Goal: Task Accomplishment & Management: Complete application form

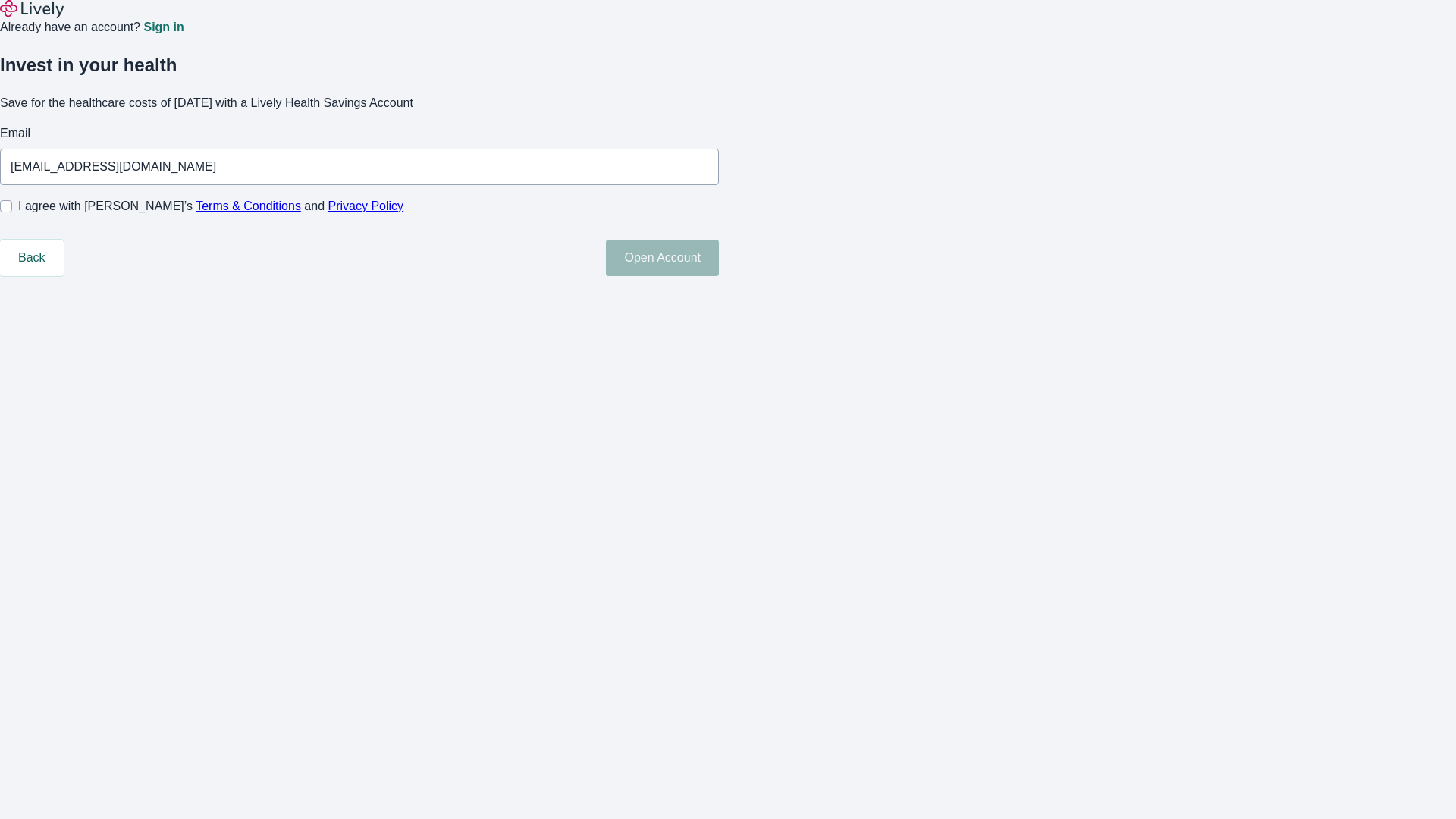
click at [12, 212] on input "I agree with Lively’s Terms & Conditions and Privacy Policy" at bounding box center [6, 205] width 12 height 12
checkbox input "true"
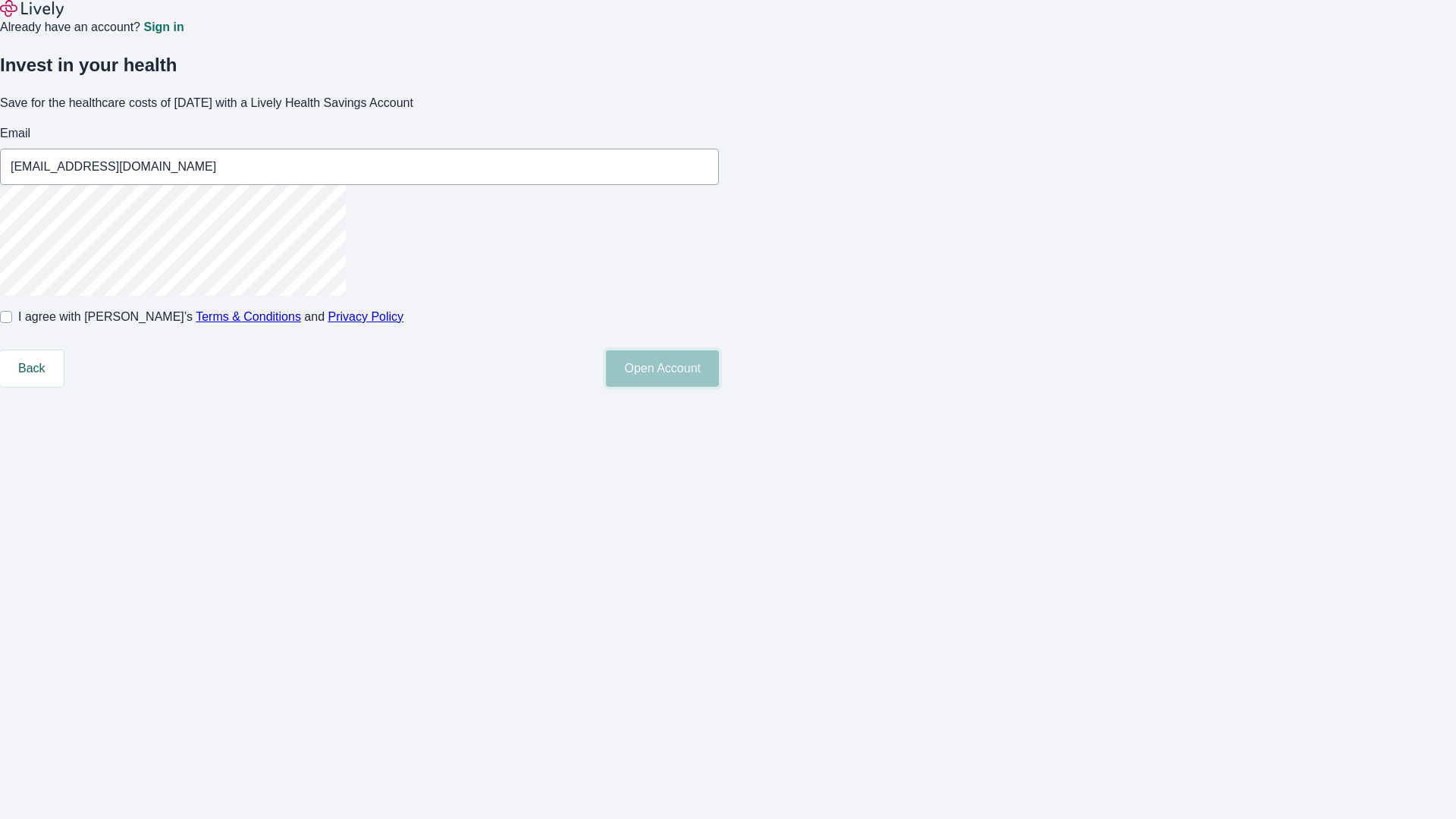
click at [719, 387] on button "Open Account" at bounding box center [663, 368] width 113 height 36
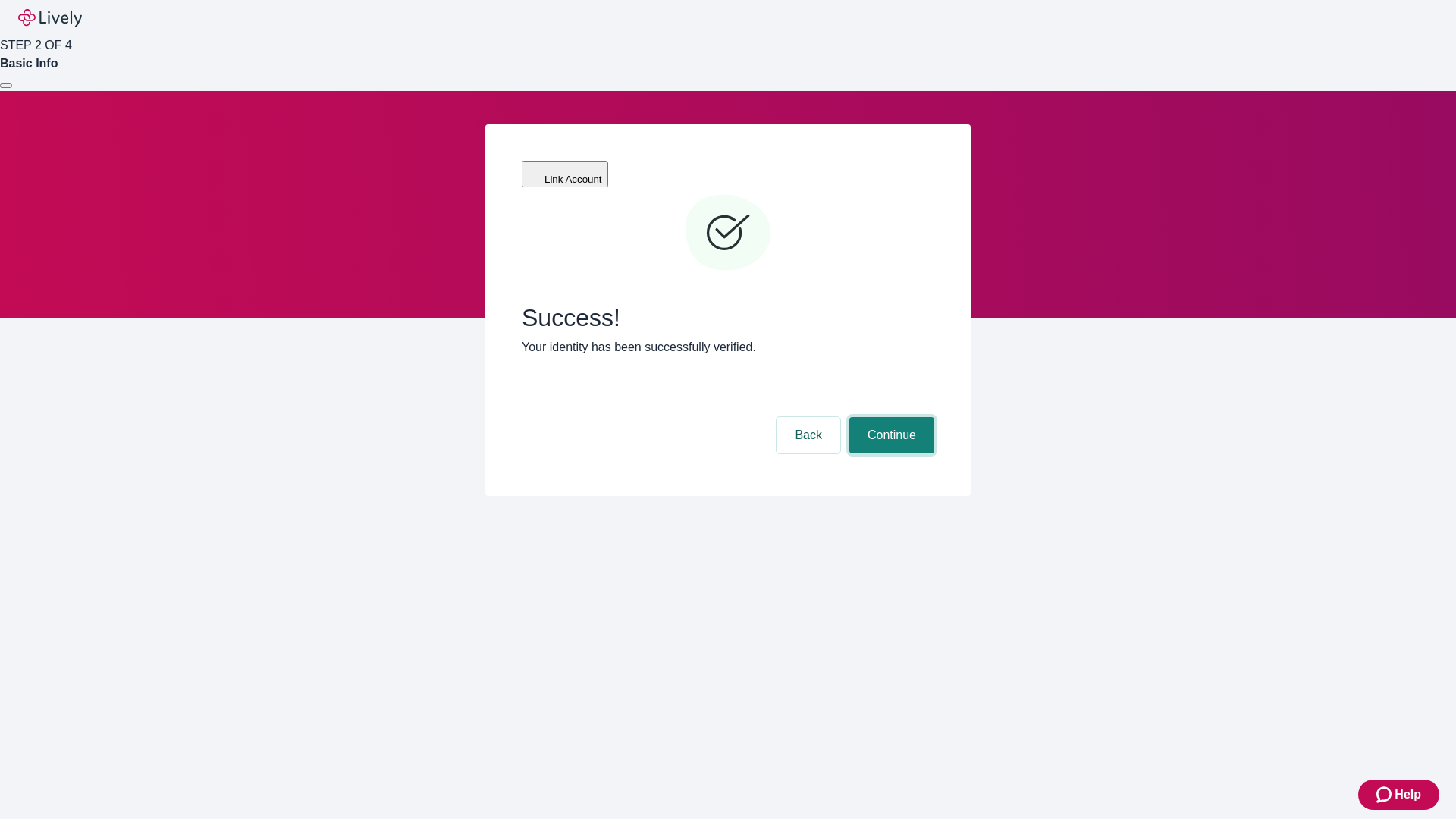
click at [889, 417] on button "Continue" at bounding box center [892, 435] width 85 height 36
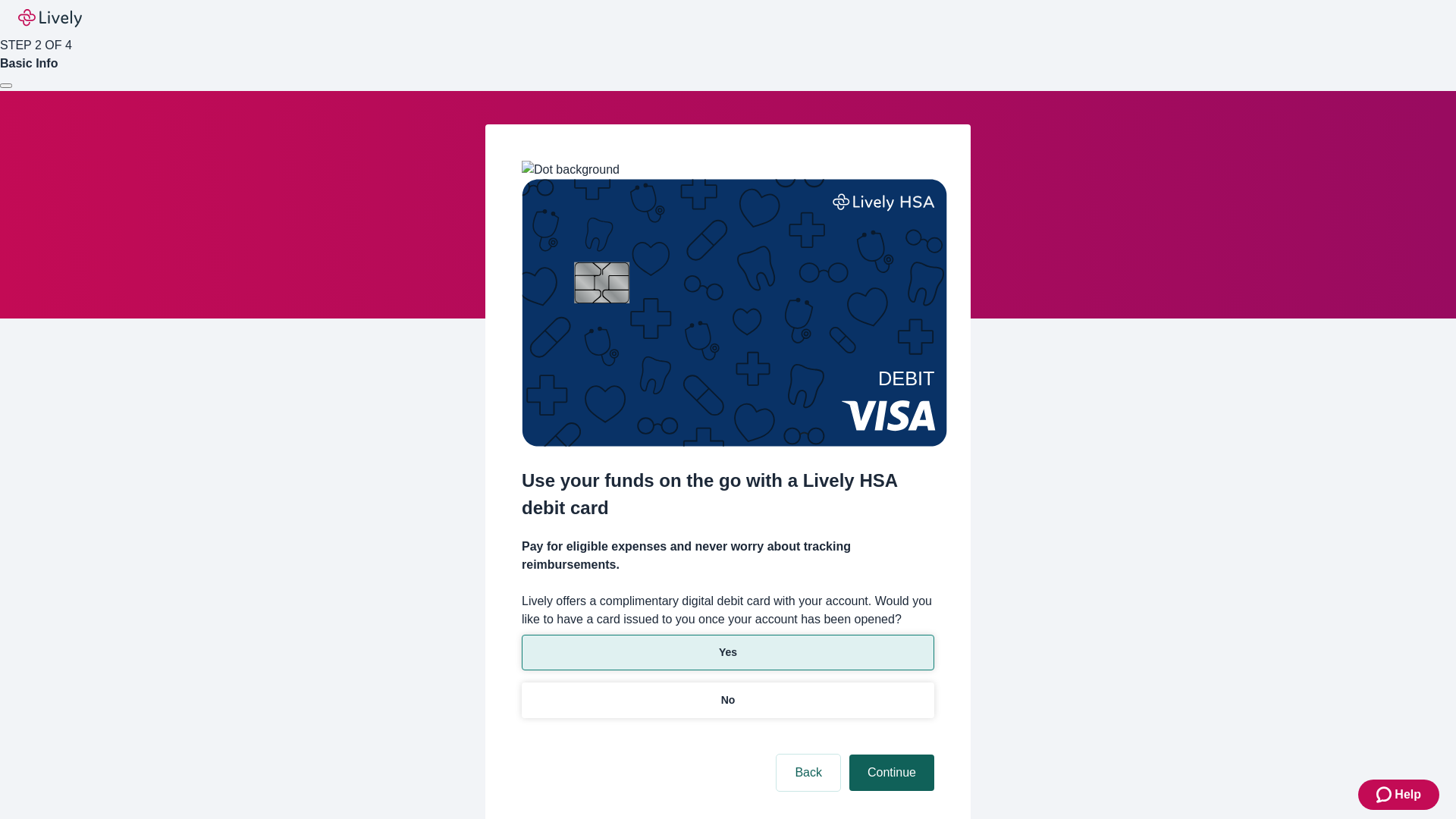
click at [727, 644] on p "Yes" at bounding box center [728, 651] width 18 height 16
click at [889, 755] on button "Continue" at bounding box center [892, 772] width 85 height 36
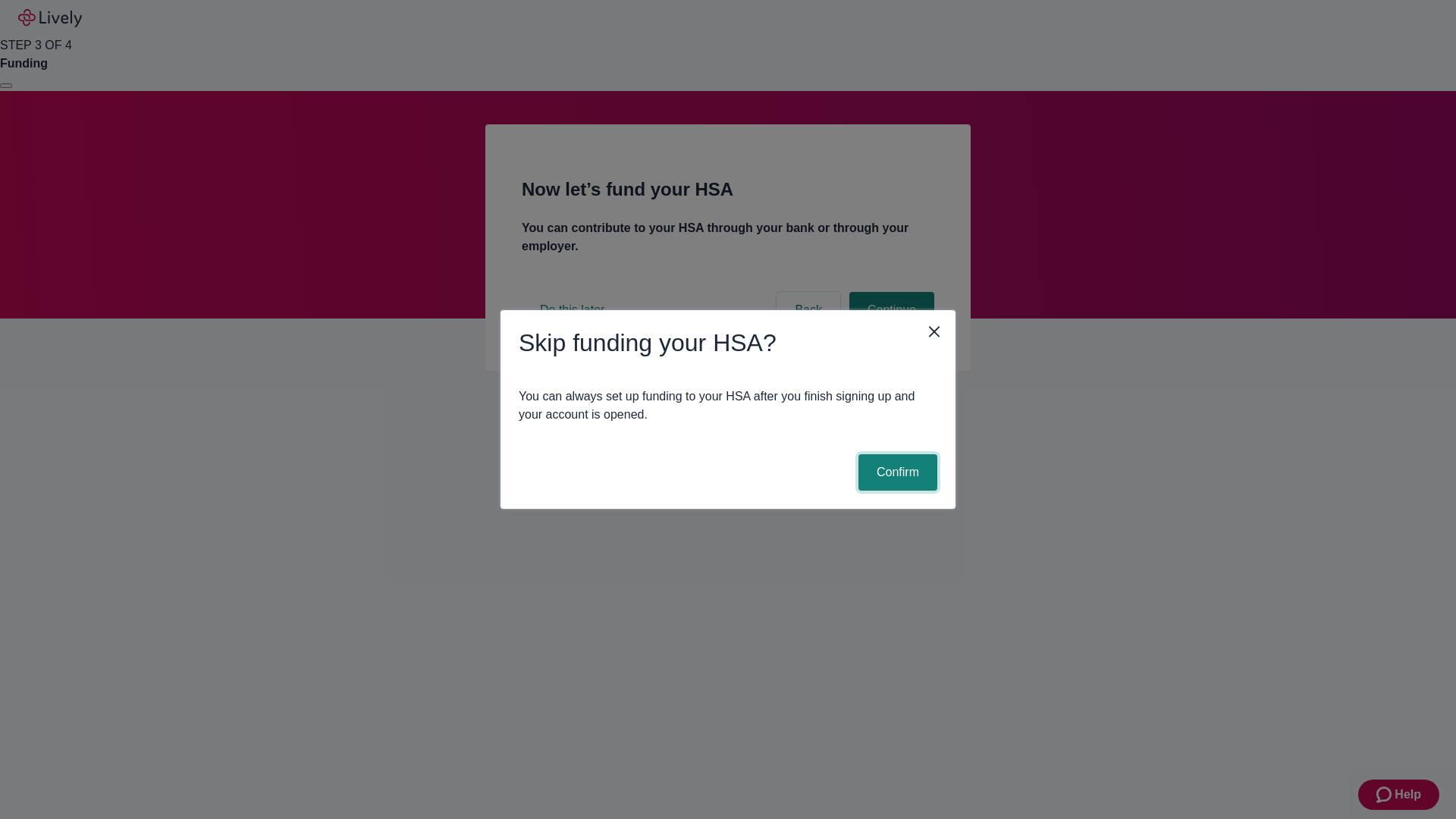
click at [896, 473] on button "Confirm" at bounding box center [898, 472] width 79 height 36
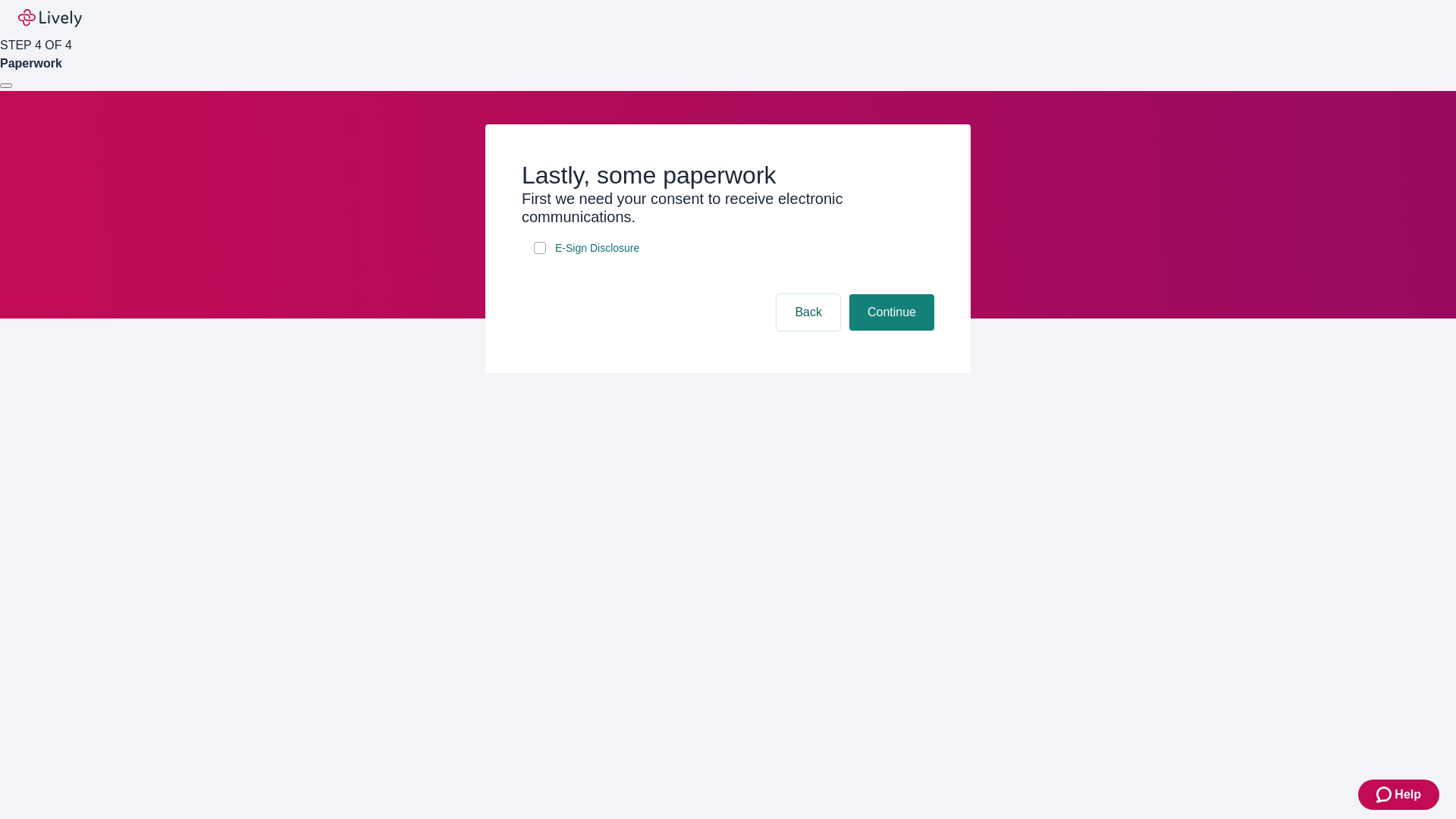
click at [540, 254] on input "E-Sign Disclosure" at bounding box center [539, 248] width 12 height 12
checkbox input "true"
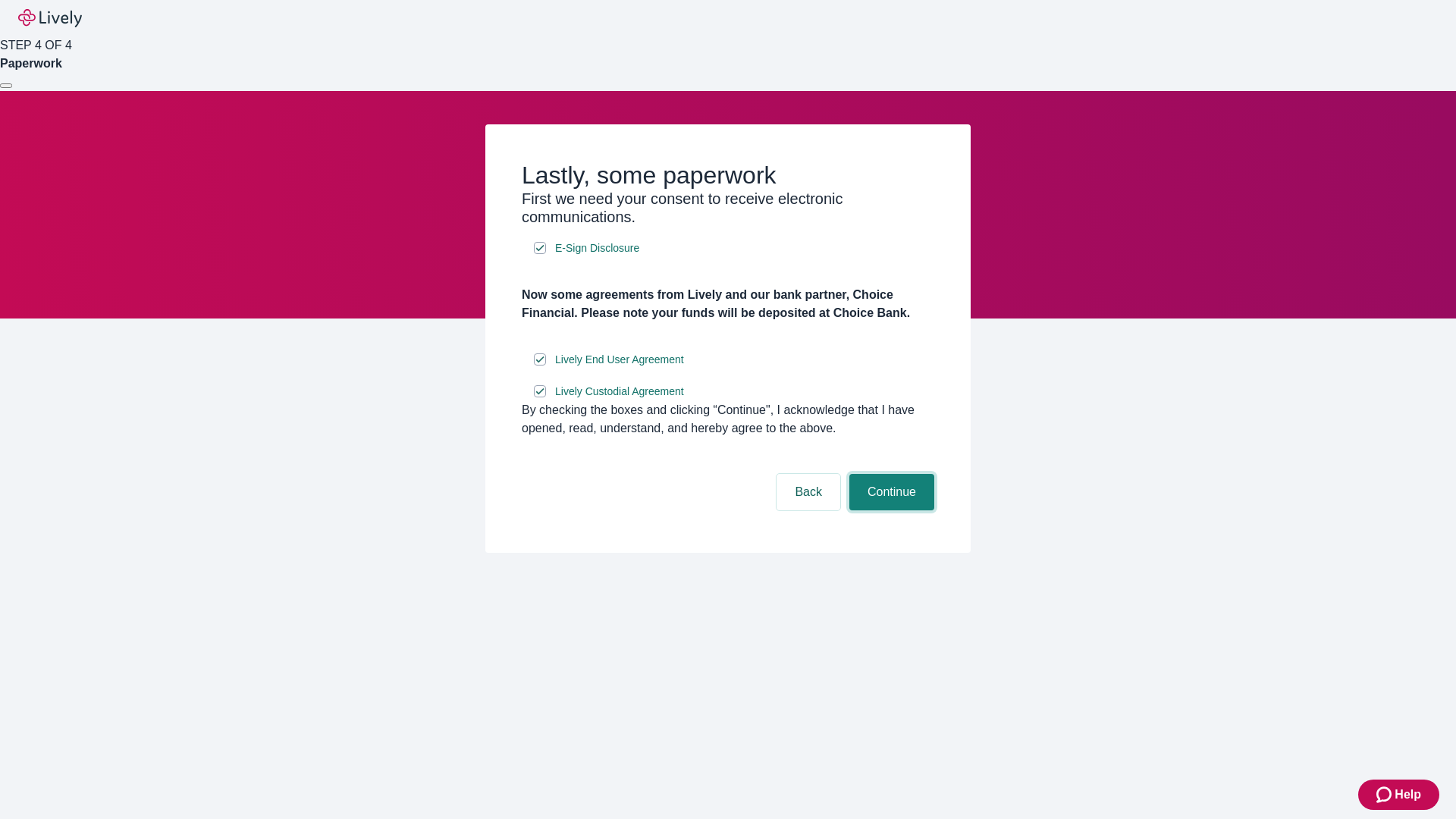
click at [889, 510] on button "Continue" at bounding box center [892, 491] width 85 height 36
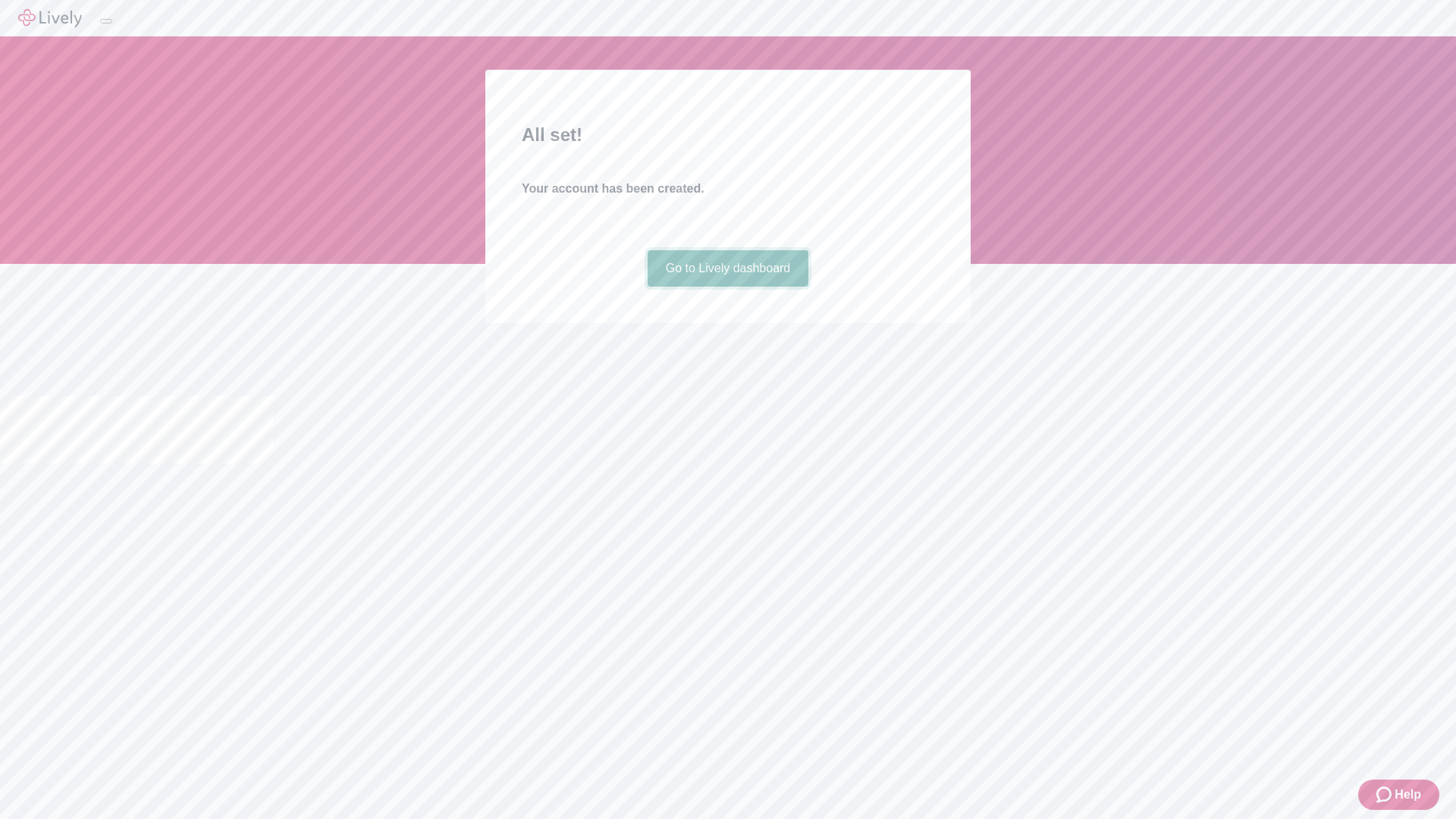
click at [727, 287] on link "Go to Lively dashboard" at bounding box center [728, 268] width 161 height 36
